Goal: Task Accomplishment & Management: Manage account settings

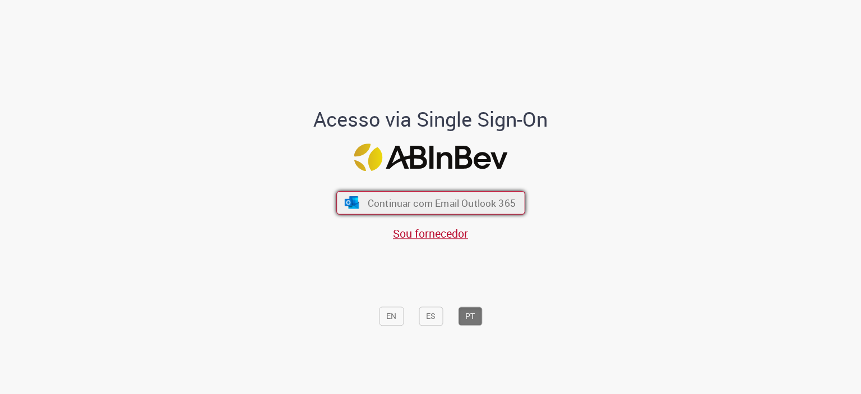
click at [471, 196] on button "Continuar com Email Outlook 365" at bounding box center [430, 203] width 189 height 24
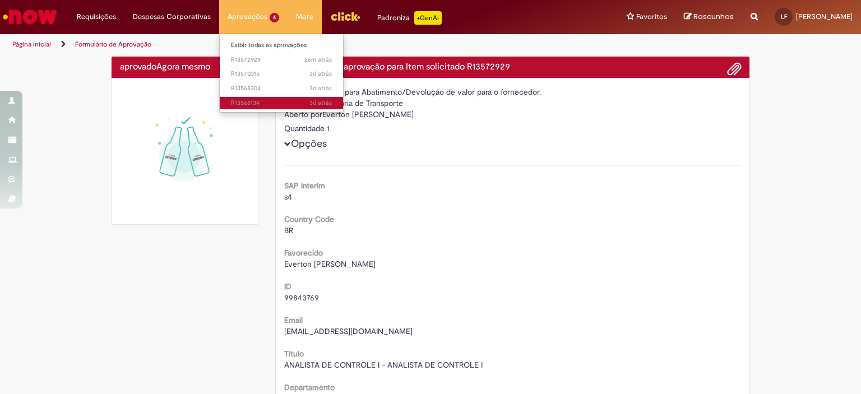
click at [253, 97] on link "3d atrás 3 dias atrás R13568134" at bounding box center [281, 103] width 123 height 12
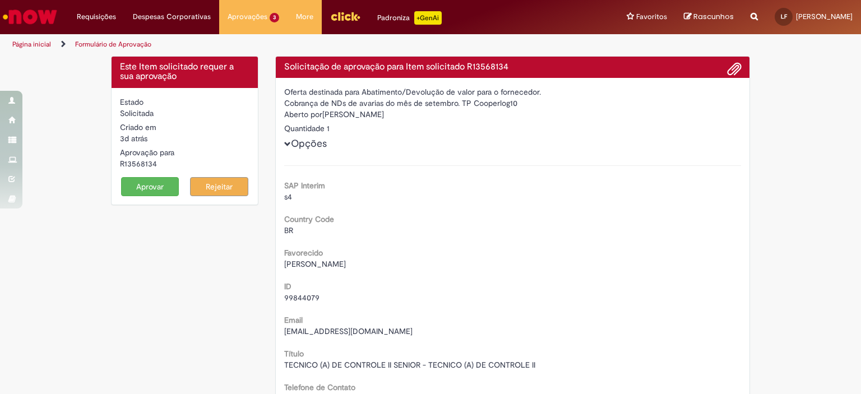
click at [141, 185] on button "Aprovar" at bounding box center [150, 186] width 58 height 19
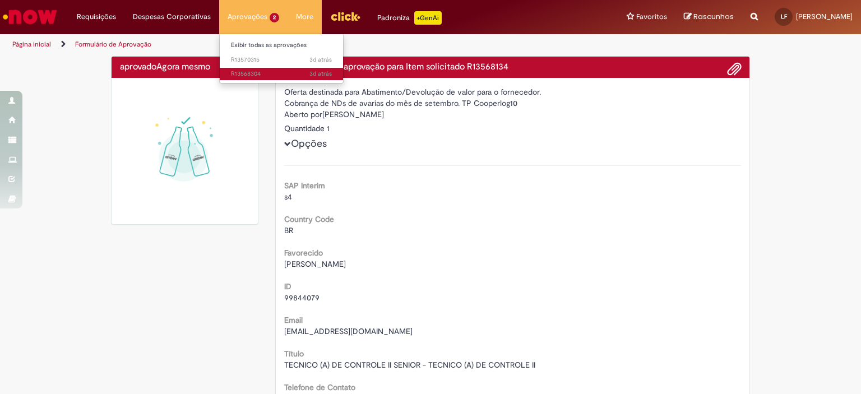
click at [242, 68] on link "3d atrás 3 dias atrás R13568304" at bounding box center [281, 74] width 123 height 12
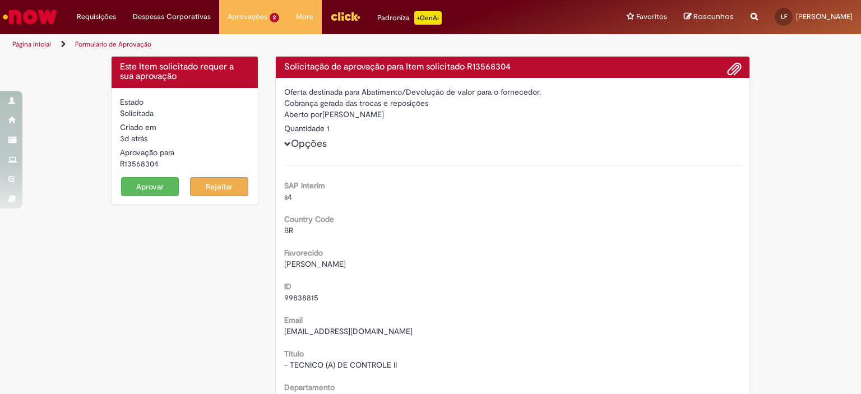
click at [144, 187] on button "Aprovar" at bounding box center [150, 186] width 58 height 19
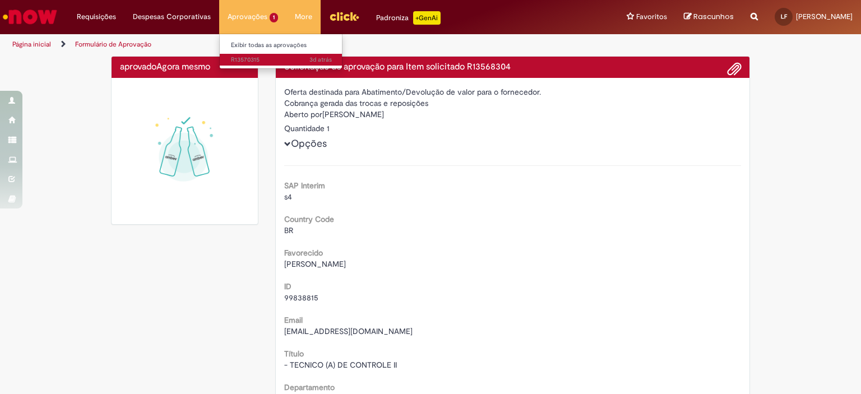
click at [247, 64] on span "3d atrás 3 dias atrás R13570315" at bounding box center [281, 59] width 101 height 9
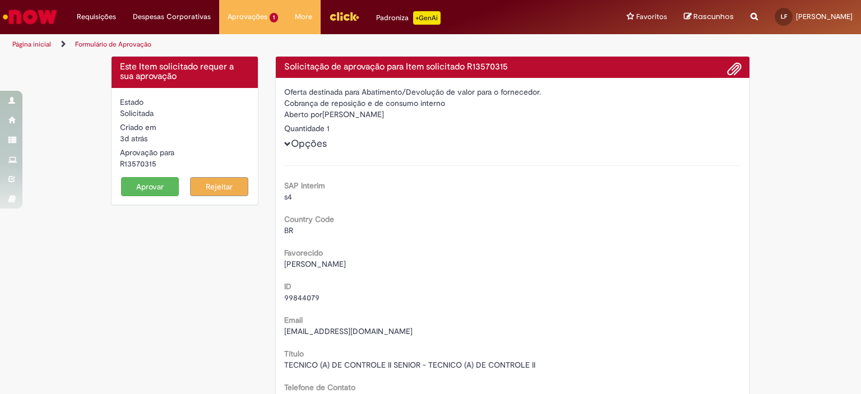
click at [146, 188] on button "Aprovar" at bounding box center [150, 186] width 58 height 19
